Goal: Information Seeking & Learning: Learn about a topic

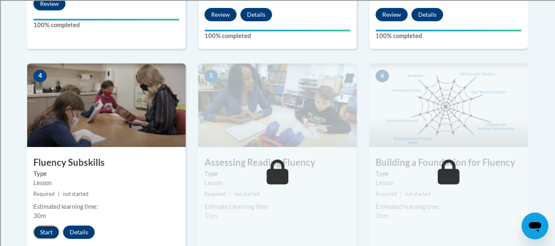
click at [44, 227] on button "Start" at bounding box center [46, 232] width 26 height 13
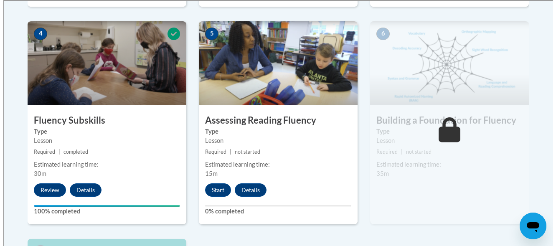
scroll to position [479, 0]
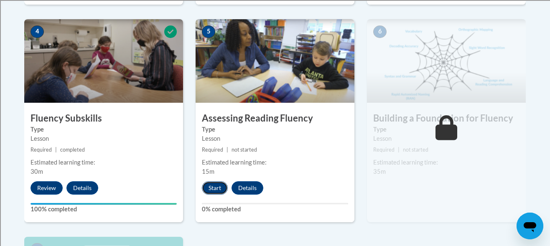
click at [206, 190] on button "Start" at bounding box center [215, 187] width 26 height 13
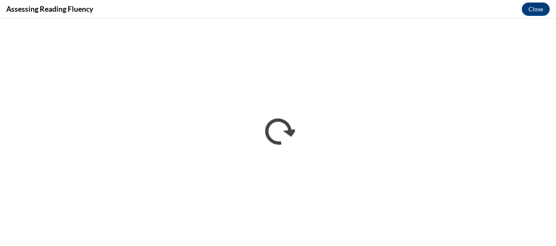
scroll to position [0, 0]
